Goal: Transaction & Acquisition: Purchase product/service

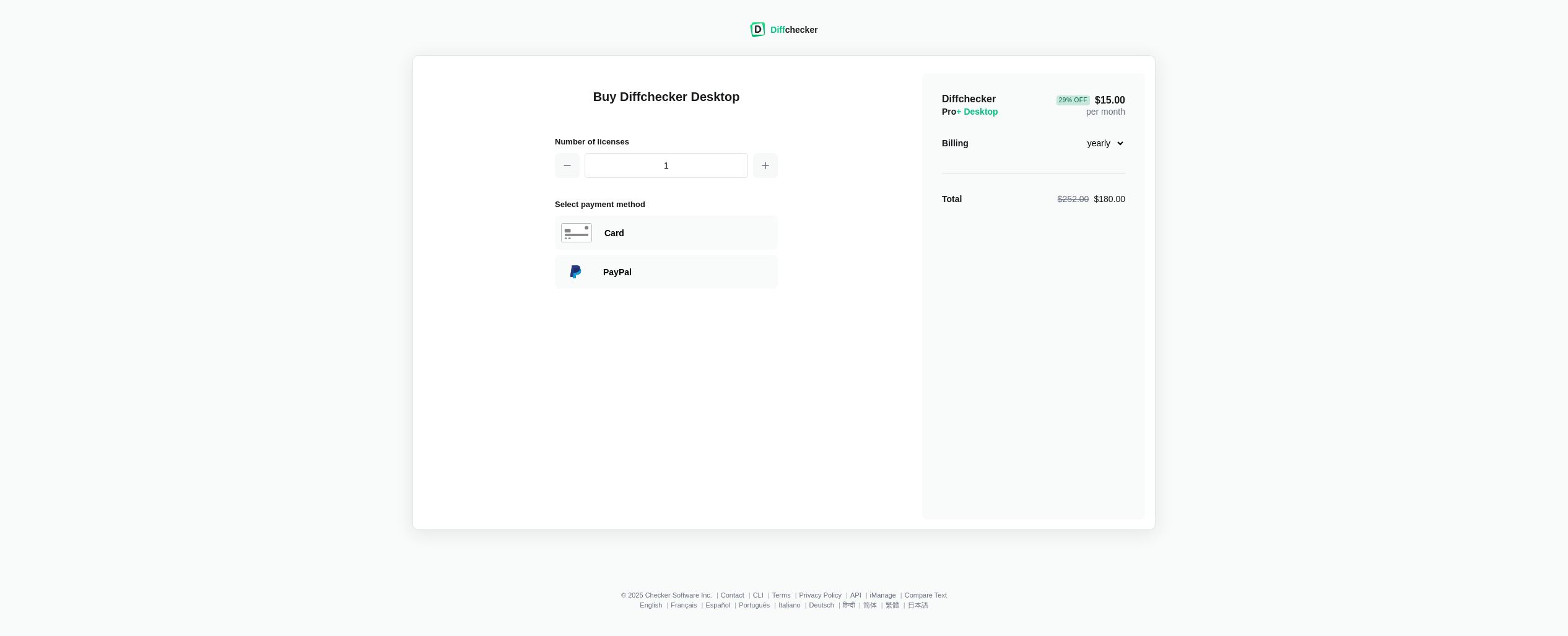
click at [1105, 152] on select "monthly yearly" at bounding box center [1098, 143] width 53 height 21
select select "desktop-monthly-21"
click at [1072, 133] on select "monthly yearly" at bounding box center [1098, 143] width 53 height 21
click at [605, 230] on div "Card" at bounding box center [688, 233] width 167 height 12
select select "[GEOGRAPHIC_DATA]"
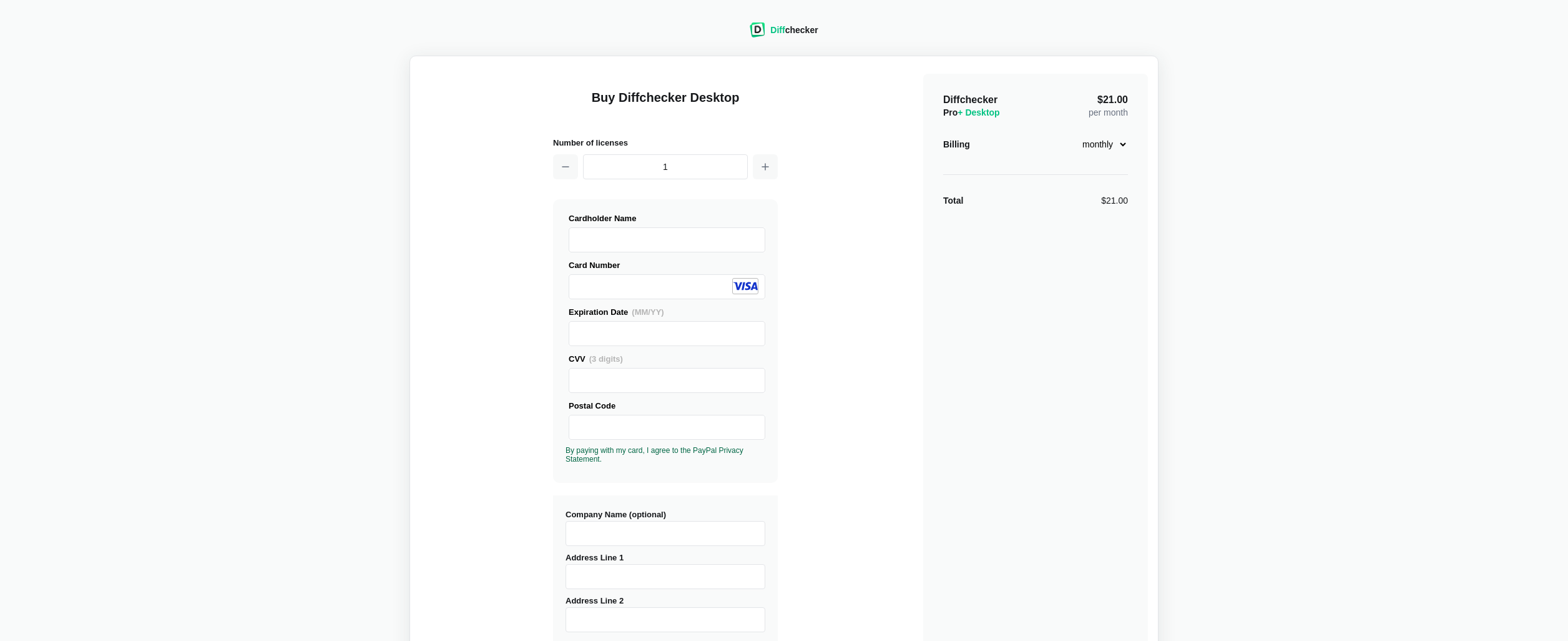
click at [868, 371] on div "Buy Diffchecker Desktop Number of licenses 1 Visa MasterCard Union Pay American…" at bounding box center [784, 477] width 728 height 820
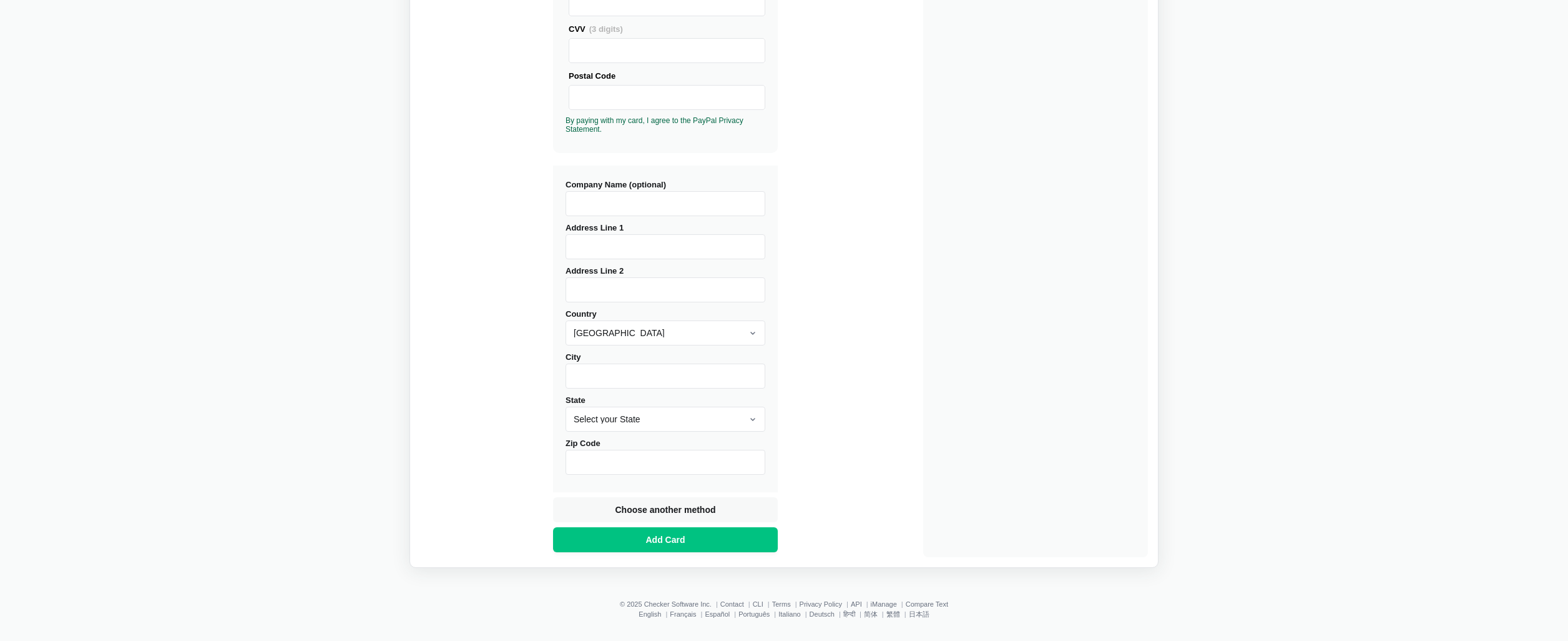
scroll to position [334, 0]
click at [677, 194] on input "Company Name (optional)" at bounding box center [665, 200] width 200 height 25
type input "Audacy"
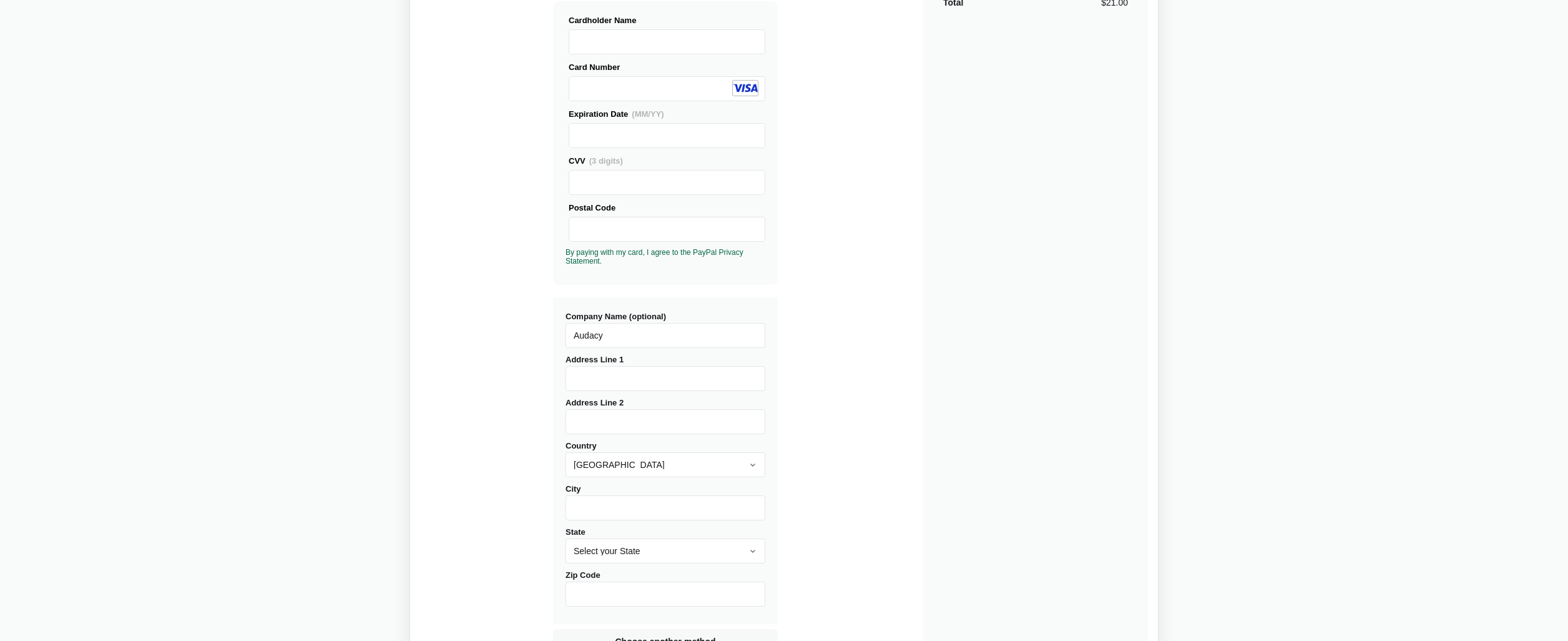
scroll to position [200, 0]
drag, startPoint x: 636, startPoint y: 331, endPoint x: 535, endPoint y: 324, distance: 101.2
click at [535, 324] on div "Buy Diffchecker Desktop Number of licenses 1 Visa MasterCard Union Pay American…" at bounding box center [784, 277] width 728 height 820
click at [1206, 546] on div "Diff checker Buy Diffchecker Desktop Number of licenses 1 Visa MasterCard Union…" at bounding box center [784, 252] width 1553 height 890
click at [671, 373] on input "Address Line 1" at bounding box center [665, 376] width 200 height 25
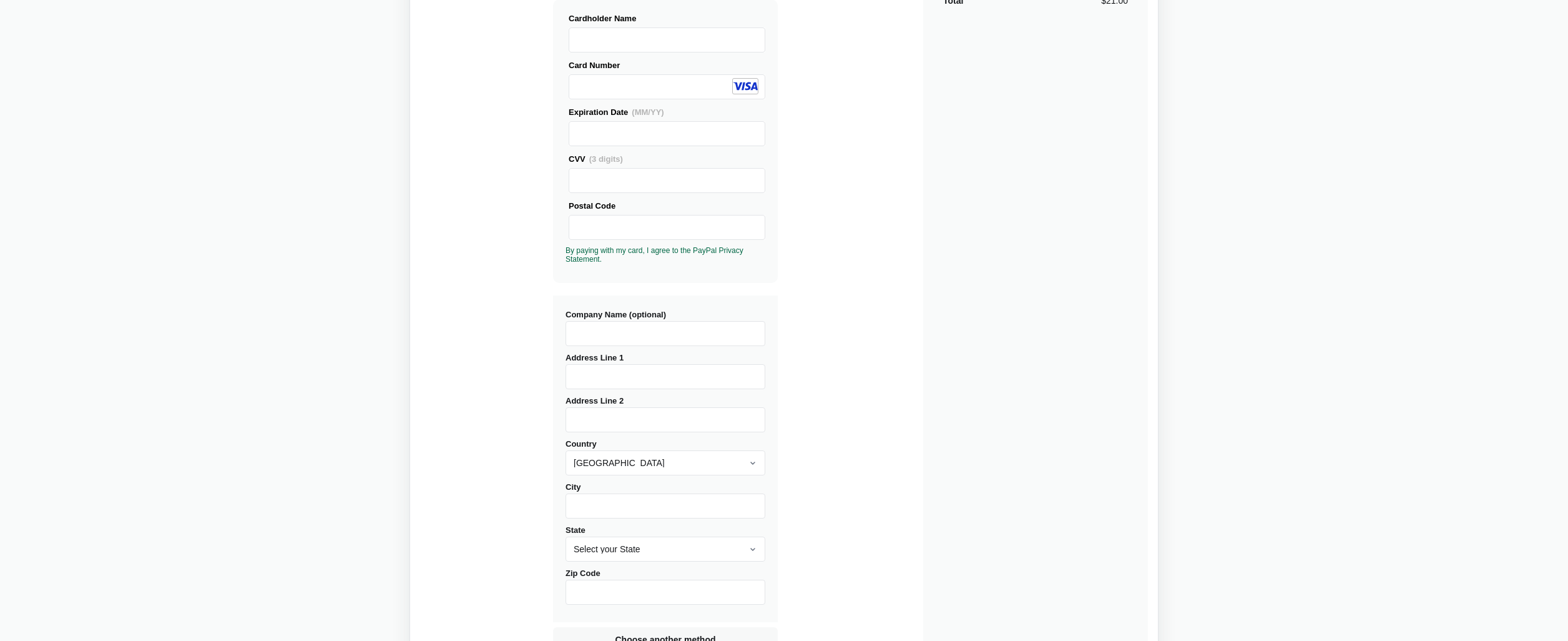
type input "[STREET_ADDRESS]"
type input "Apt. 202"
type input "[GEOGRAPHIC_DATA]"
select select "PA"
type input "19130"
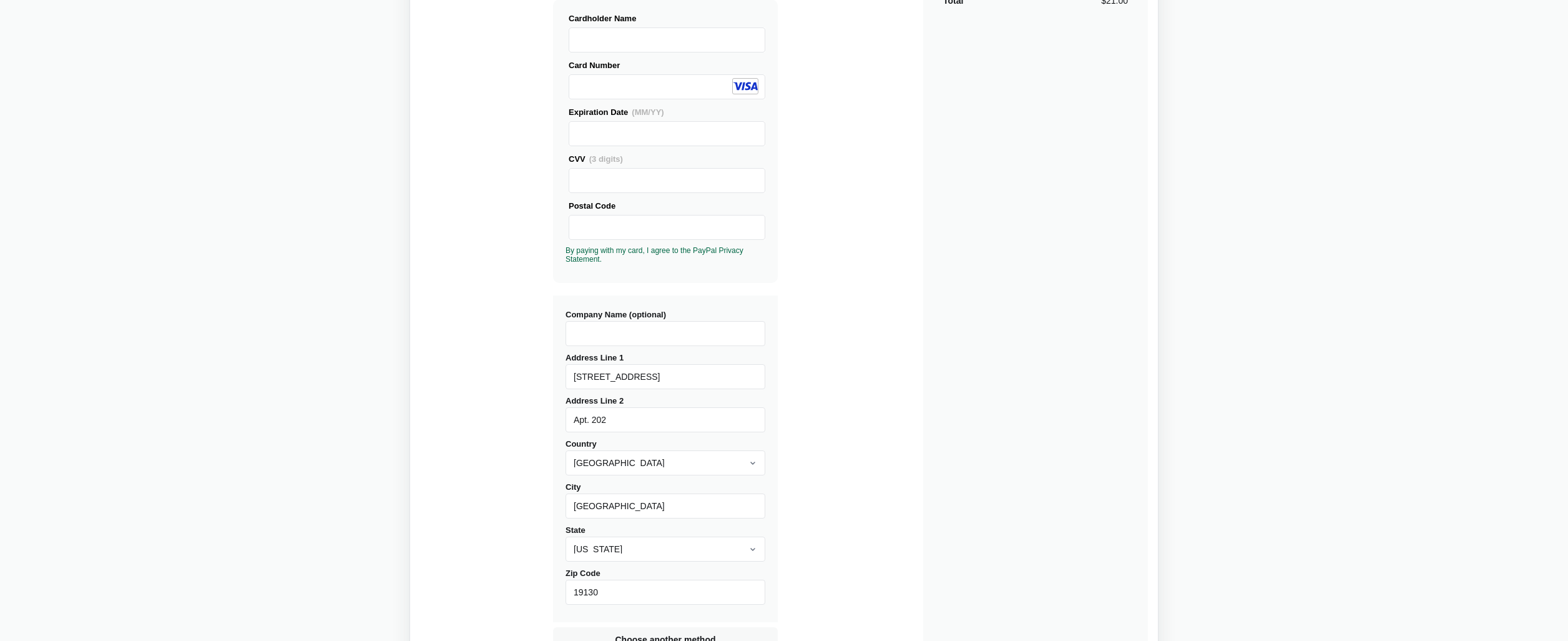
click at [850, 432] on div "Buy Diffchecker Desktop Number of licenses 1 Visa MasterCard Union Pay American…" at bounding box center [784, 277] width 728 height 820
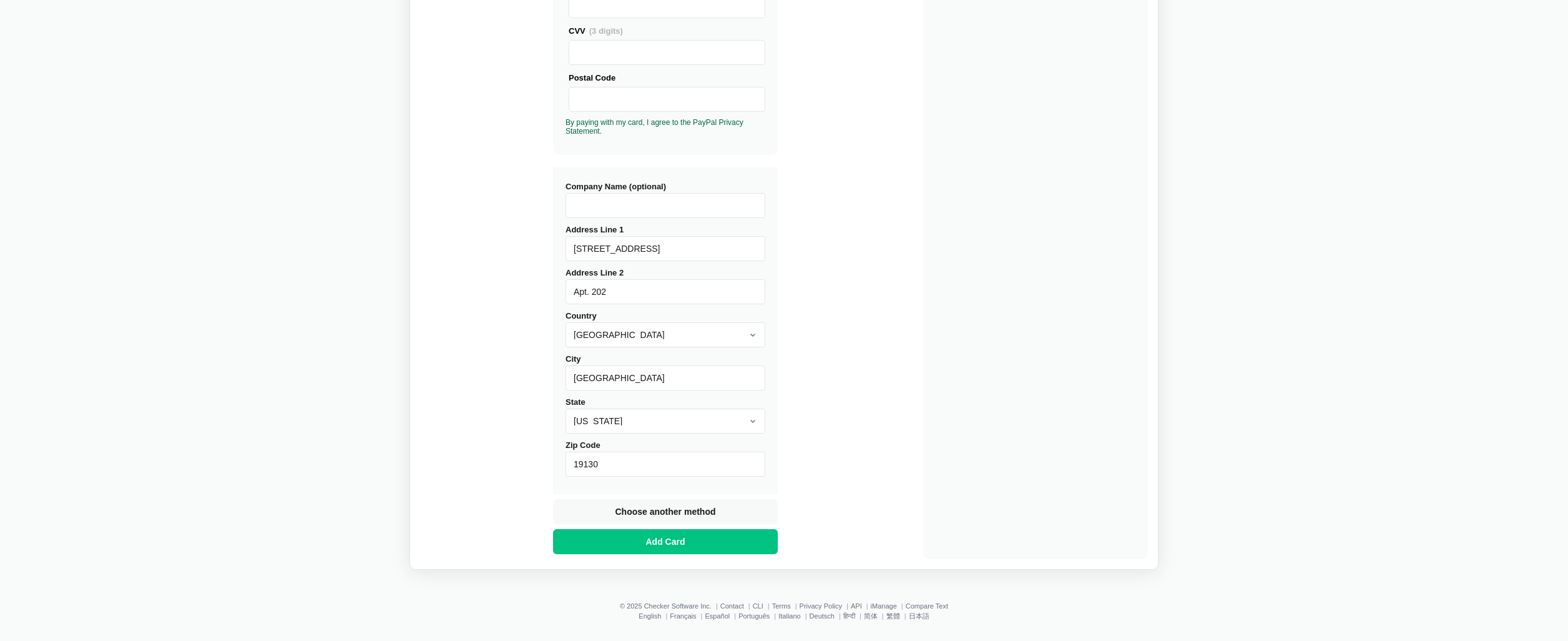
scroll to position [334, 0]
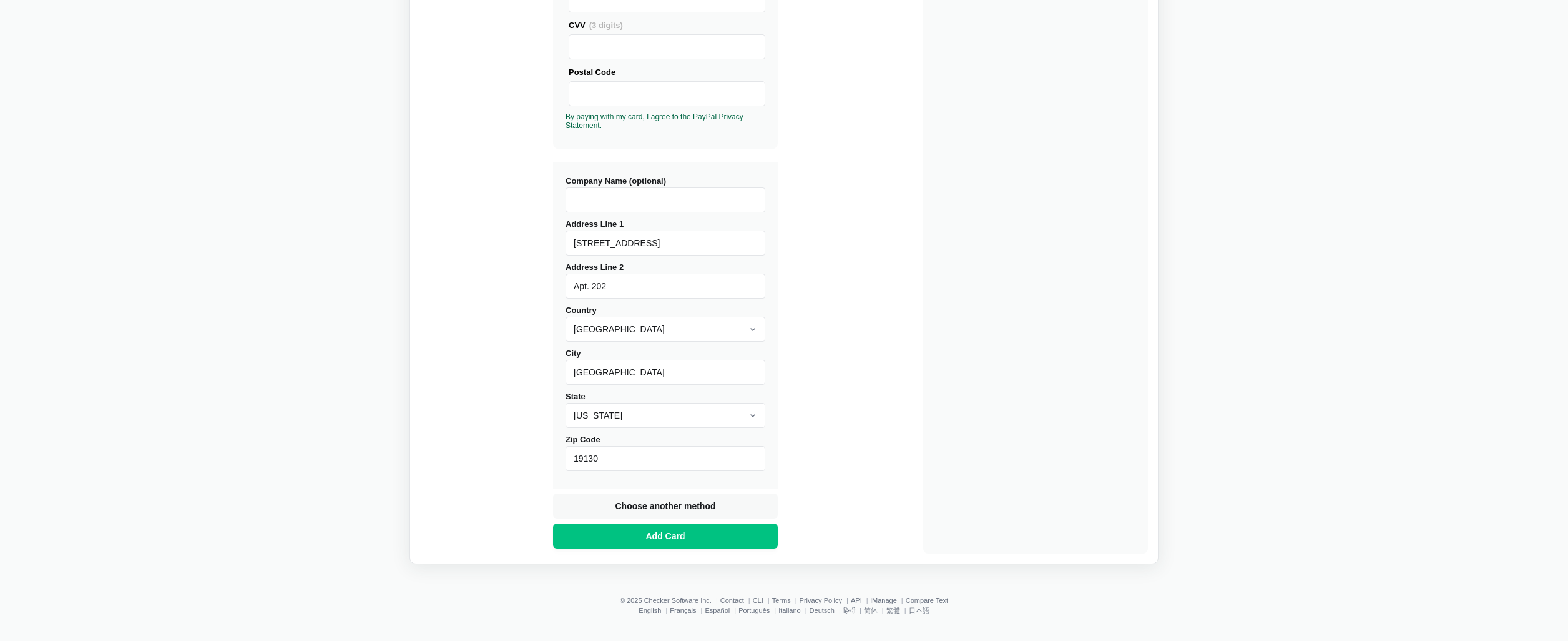
click at [672, 256] on div "Company Name (optional) Address Line 1 [GEOGRAPHIC_DATA] Address Line 2 Apt. 20…" at bounding box center [665, 325] width 224 height 327
click at [668, 242] on input "[STREET_ADDRESS]" at bounding box center [665, 243] width 200 height 25
type input "[STREET_ADDRESS]"
select select
type input "19118"
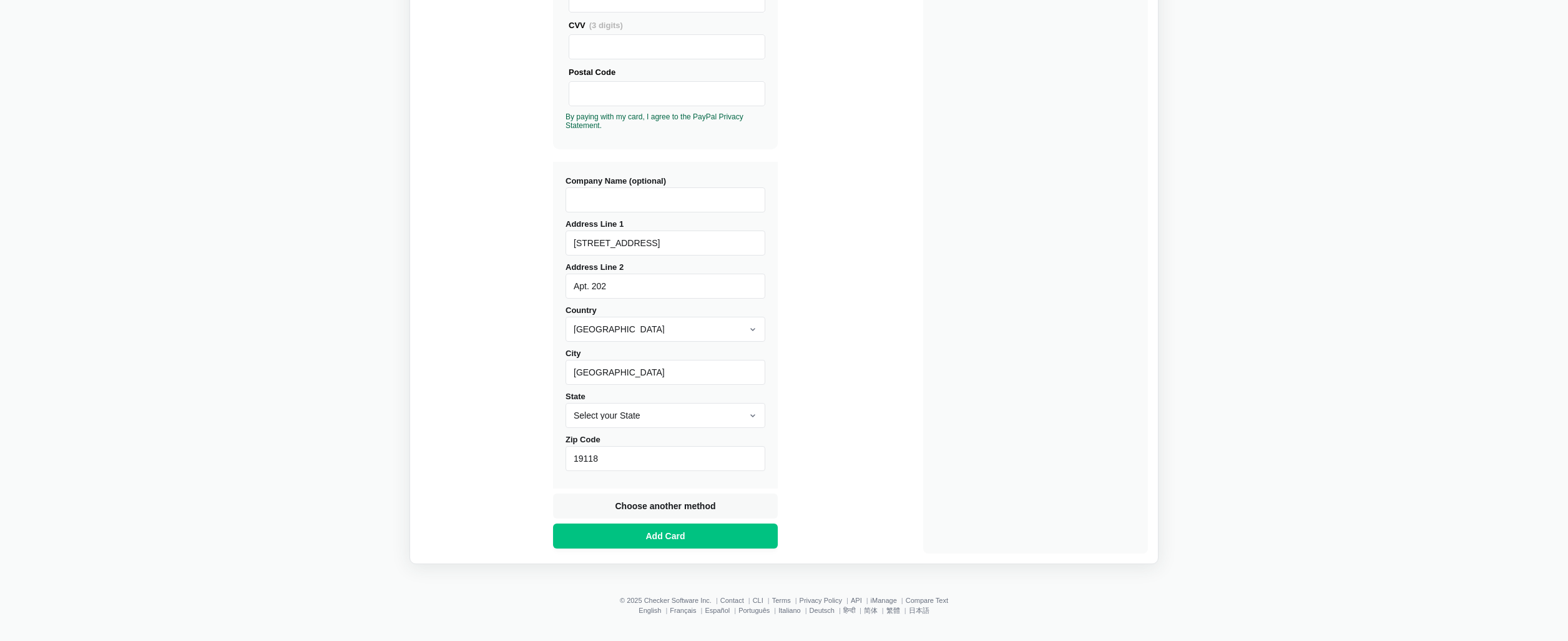
drag, startPoint x: 645, startPoint y: 280, endPoint x: 584, endPoint y: 280, distance: 61.0
click at [584, 280] on input "Apt. 202" at bounding box center [665, 286] width 200 height 25
click at [584, 280] on input "Apt. 202" at bounding box center [665, 286] width 200 height 25
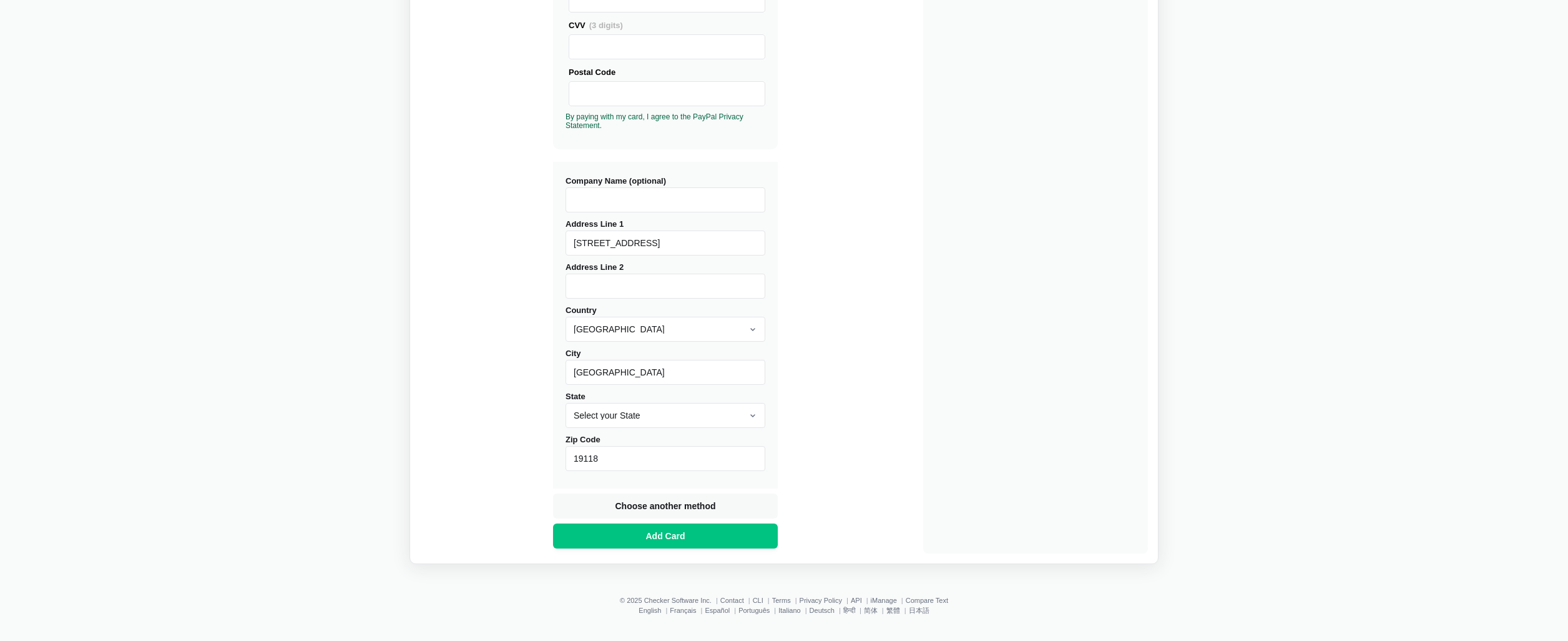
click at [920, 264] on div "Buy Diffchecker Desktop Number of licenses 1 Visa MasterCard Union Pay American…" at bounding box center [784, 143] width 728 height 820
click at [686, 424] on select "Select your State [US_STATE] [US_STATE] [US_STATE] [US_STATE] [US_STATE] [US_ST…" at bounding box center [665, 415] width 200 height 25
select select "PA"
click at [566, 403] on select "Select your State [US_STATE] [US_STATE] [US_STATE] [US_STATE] [US_STATE] [US_ST…" at bounding box center [665, 415] width 200 height 25
click at [747, 540] on button "Add Card" at bounding box center [665, 536] width 224 height 25
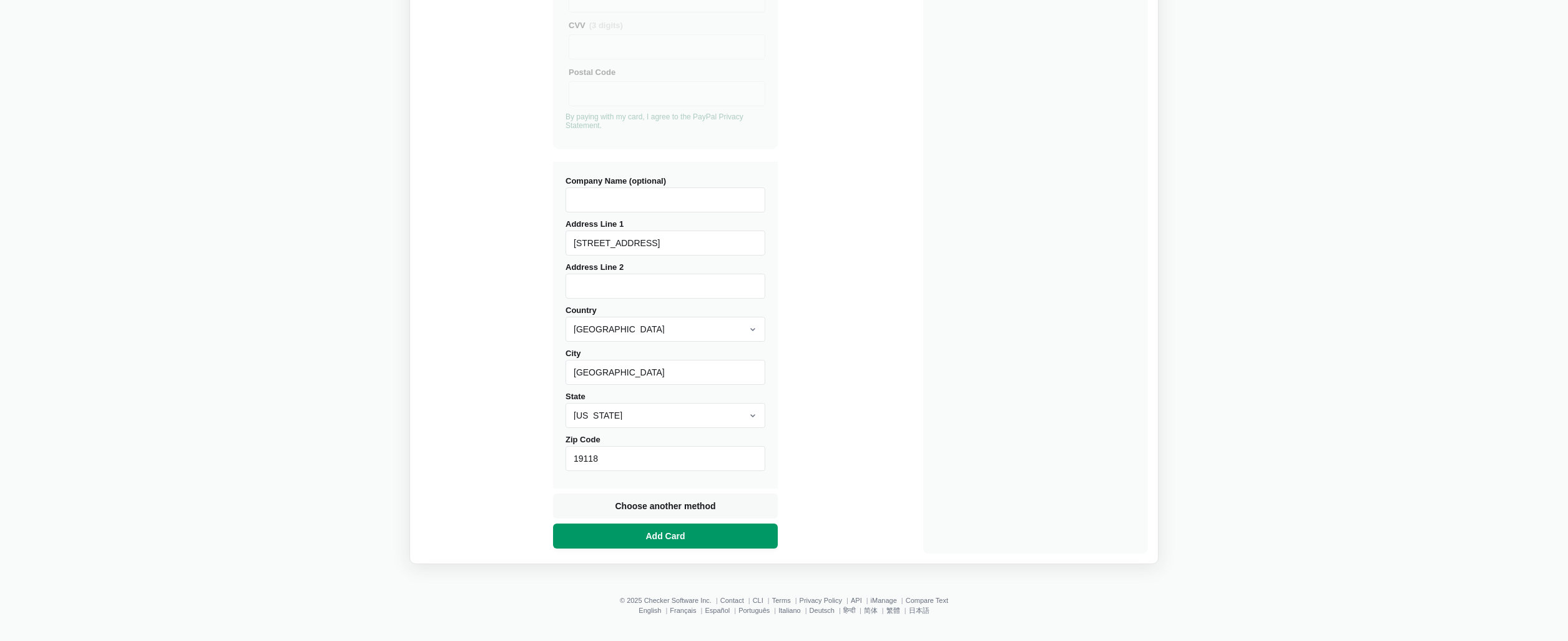
scroll to position [3, 0]
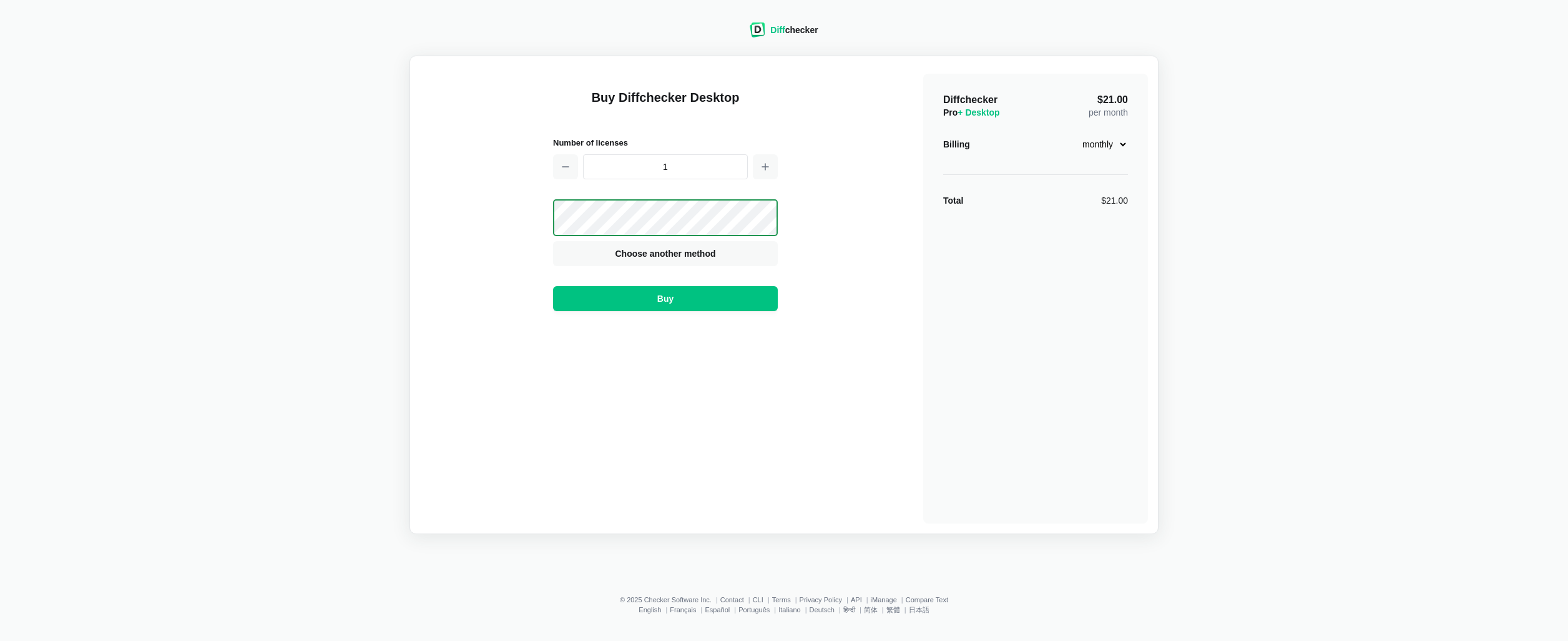
click at [861, 490] on div "Buy Diffchecker Desktop Number of licenses 1 Visa MasterCard Union Pay American…" at bounding box center [784, 295] width 728 height 457
click at [725, 298] on button "Buy" at bounding box center [665, 299] width 224 height 25
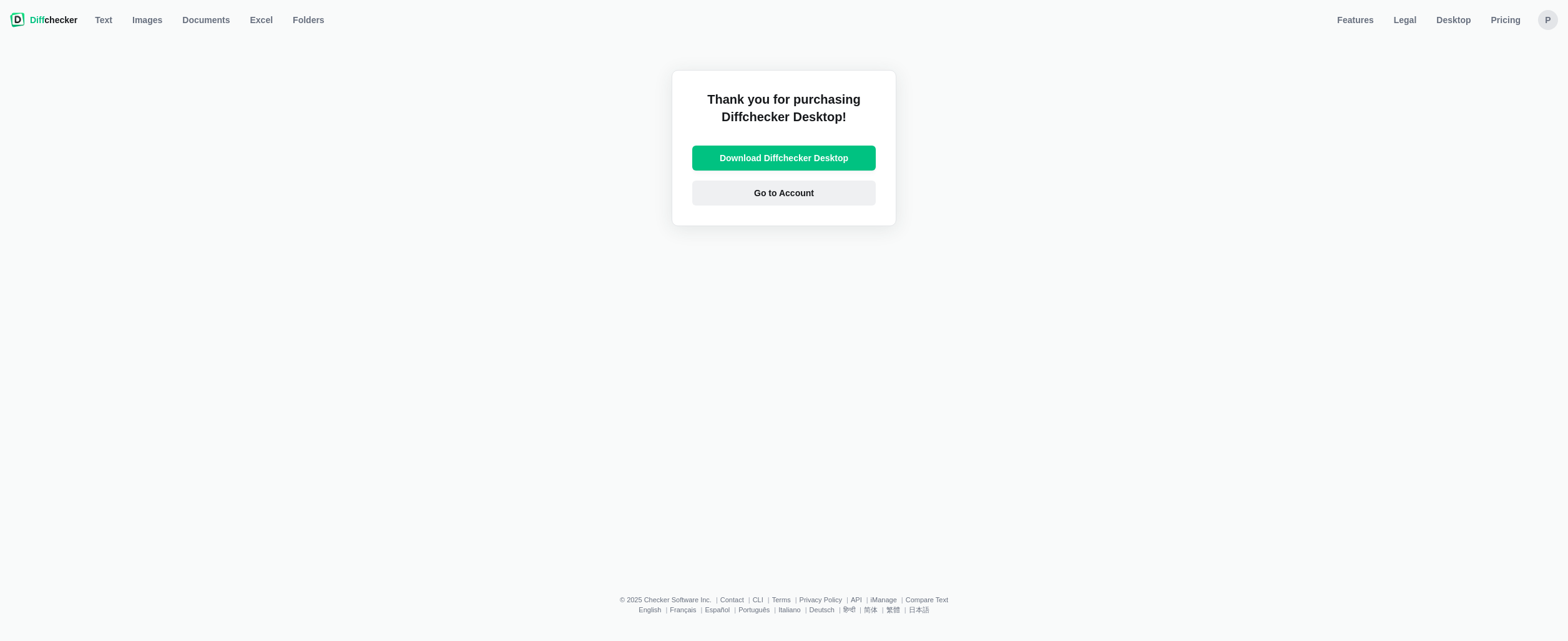
click at [829, 193] on link "Go to Account" at bounding box center [784, 193] width 184 height 25
